Goal: Navigation & Orientation: Find specific page/section

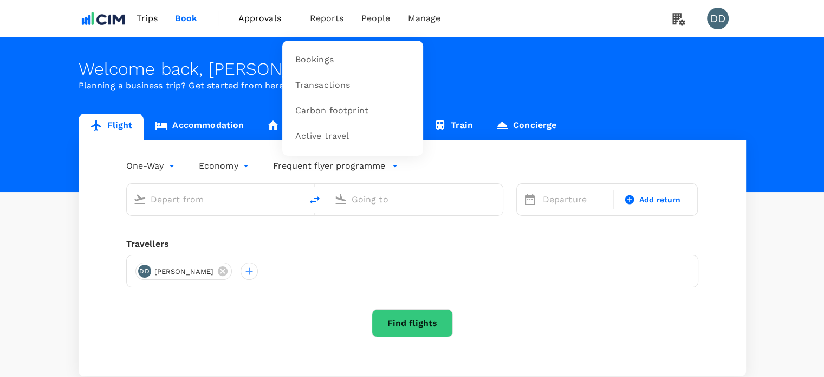
click at [323, 57] on span "Bookings" at bounding box center [314, 60] width 38 height 12
